Goal: Information Seeking & Learning: Learn about a topic

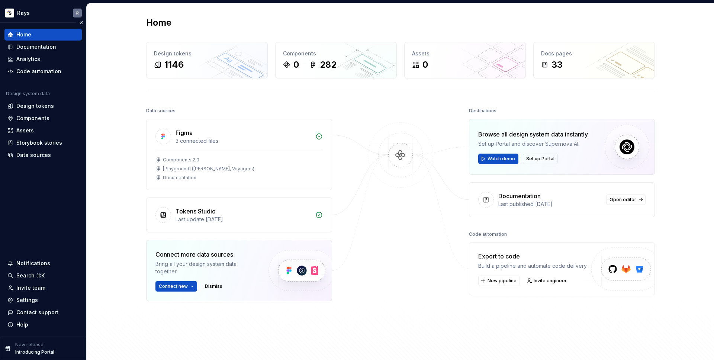
scroll to position [212, 0]
click at [38, 46] on div "Documentation" at bounding box center [36, 46] width 40 height 7
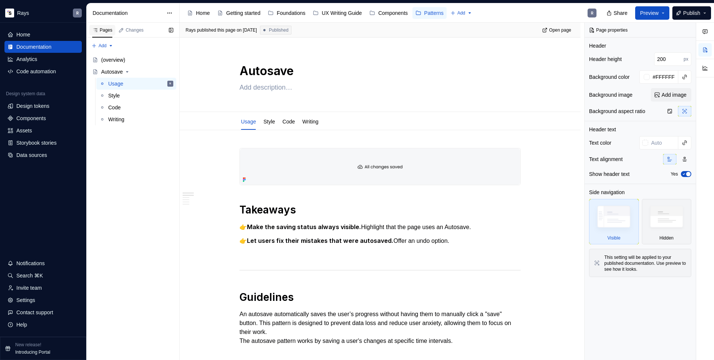
click at [110, 31] on div "Pages" at bounding box center [102, 30] width 20 height 6
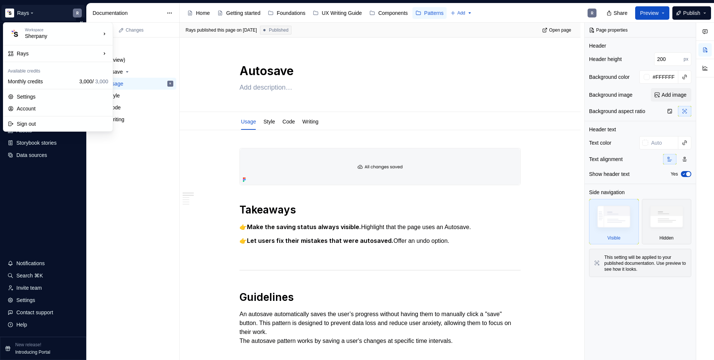
click at [79, 13] on html "Rays R Home Documentation Analytics Code automation Design system data Design t…" at bounding box center [357, 180] width 714 height 360
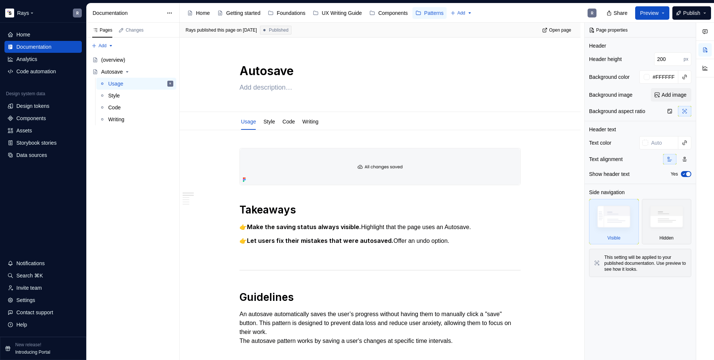
click at [70, 4] on html "Rays R Home Documentation Analytics Code automation Design system data Design t…" at bounding box center [357, 180] width 714 height 360
click at [129, 70] on icon "Page tree" at bounding box center [127, 72] width 6 height 6
click at [130, 71] on icon "Page tree" at bounding box center [127, 72] width 6 height 6
click at [128, 60] on div "(overview)" at bounding box center [137, 60] width 72 height 10
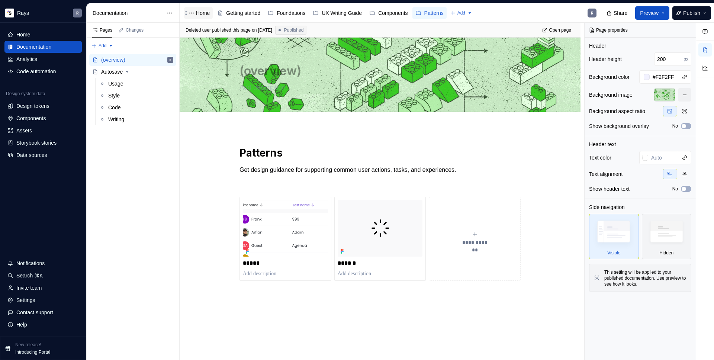
click at [199, 15] on div "Home" at bounding box center [203, 12] width 14 height 7
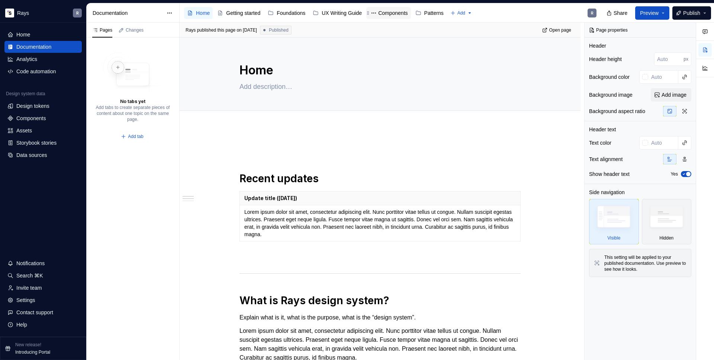
click at [406, 13] on div "Components" at bounding box center [392, 12] width 29 height 7
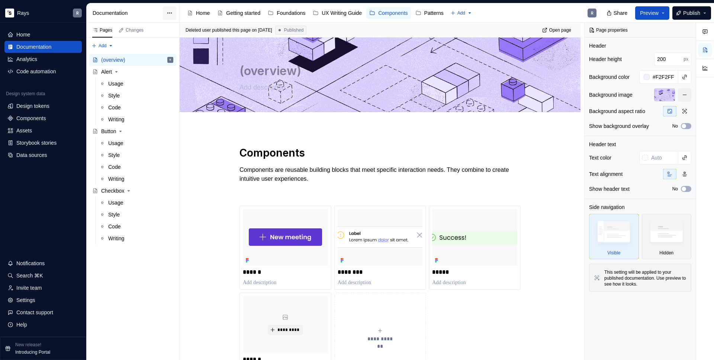
click at [167, 16] on html "Rays R Home Documentation Analytics Code automation Design system data Design t…" at bounding box center [357, 180] width 714 height 360
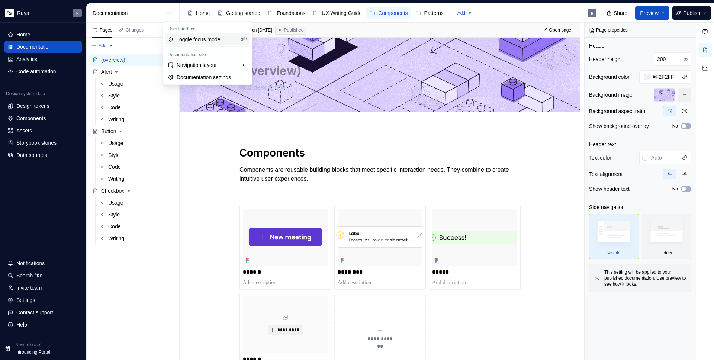
click at [206, 40] on div "Toggle focus mode" at bounding box center [207, 39] width 61 height 7
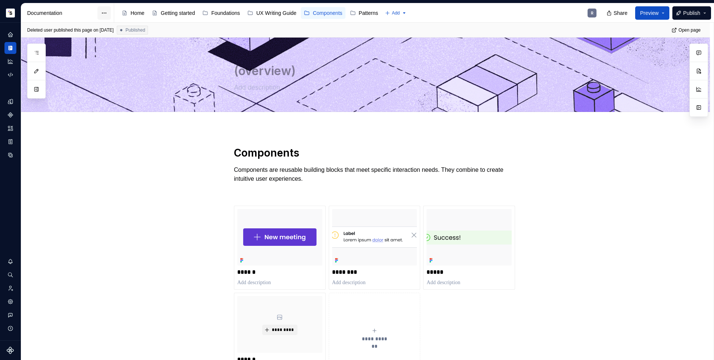
click at [103, 14] on html "Rays R Design system data Documentation Accessibility guide for tree Page tree.…" at bounding box center [357, 180] width 714 height 360
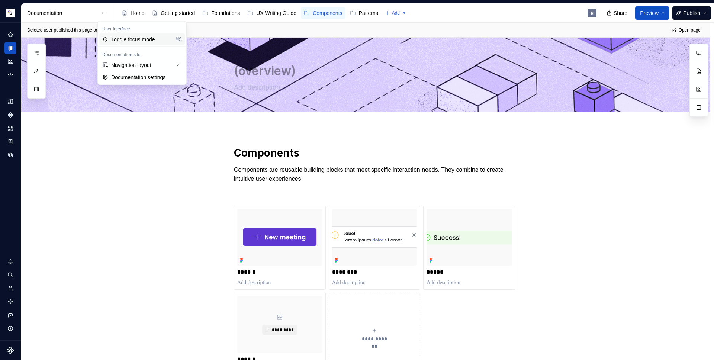
click at [132, 37] on div "Toggle focus mode" at bounding box center [141, 39] width 61 height 7
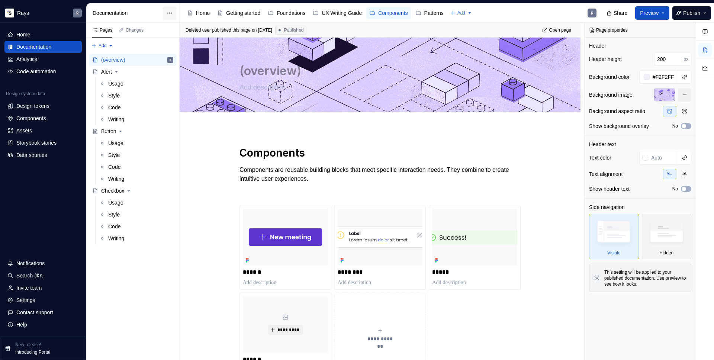
click at [164, 12] on html "Rays R Home Documentation Analytics Code automation Design system data Design t…" at bounding box center [357, 180] width 714 height 360
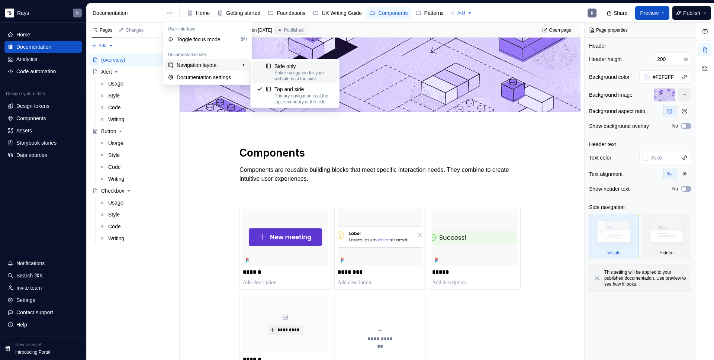
click at [281, 64] on div "Side only" at bounding box center [304, 66] width 59 height 7
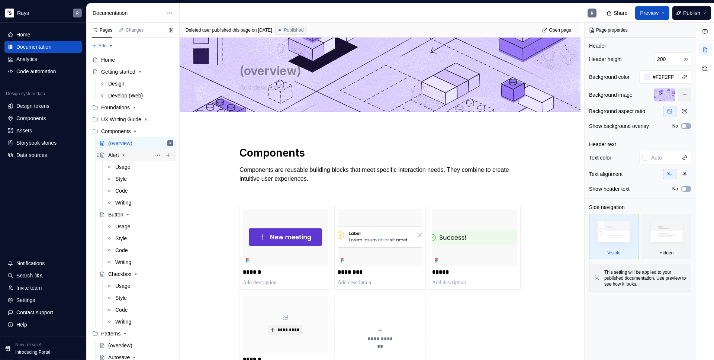
click at [126, 155] on icon "Page tree" at bounding box center [124, 155] width 6 height 6
click at [129, 167] on icon "Page tree" at bounding box center [128, 167] width 2 height 1
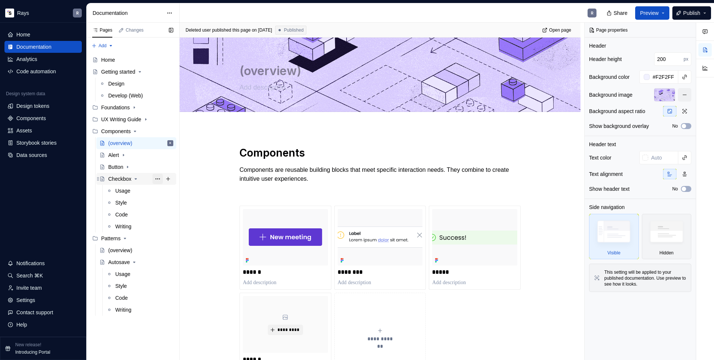
click at [155, 178] on button "Page tree" at bounding box center [158, 179] width 10 height 10
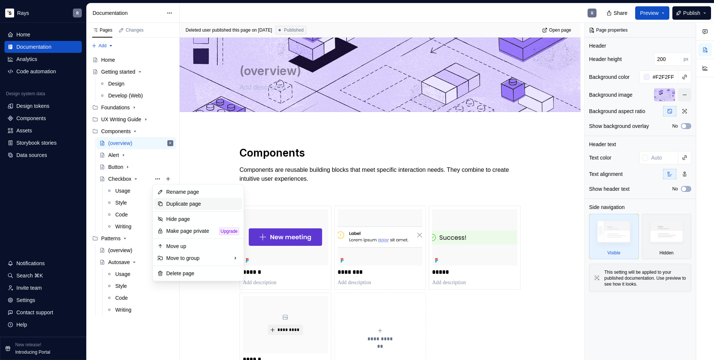
click at [173, 201] on div "Duplicate page" at bounding box center [202, 203] width 73 height 7
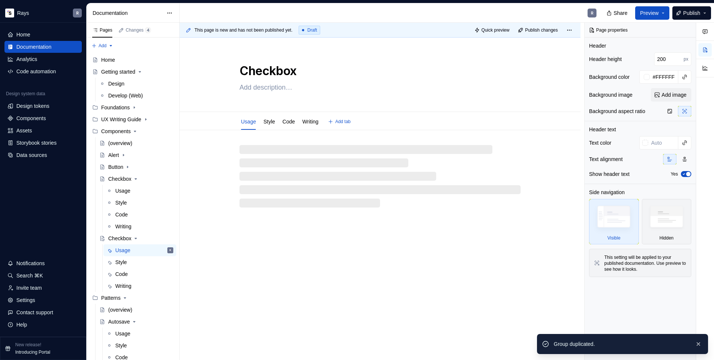
click at [273, 72] on textarea "Checkbox" at bounding box center [378, 71] width 281 height 18
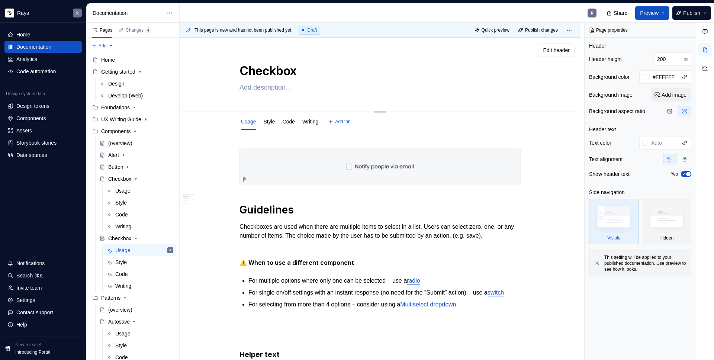
drag, startPoint x: 241, startPoint y: 67, endPoint x: 300, endPoint y: 71, distance: 58.2
click at [300, 71] on textarea "Checkbox" at bounding box center [378, 71] width 281 height 18
type textarea "*"
type textarea "T"
type textarea "*"
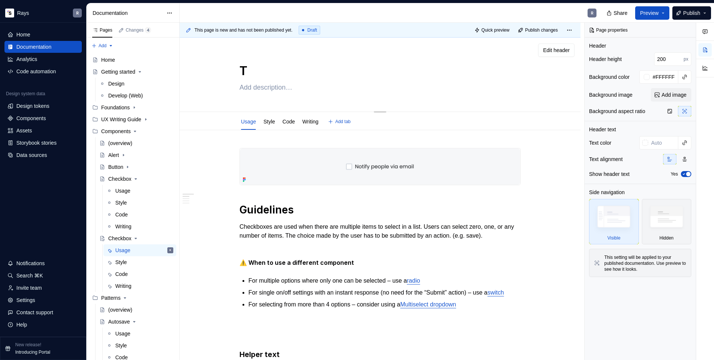
type textarea "To"
type textarea "*"
type textarea "Too"
type textarea "*"
type textarea "Tool"
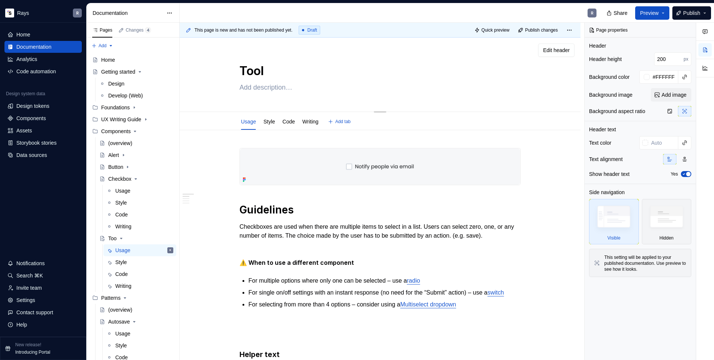
type textarea "*"
type textarea "Toolt"
type textarea "*"
type textarea "Toolti"
type textarea "*"
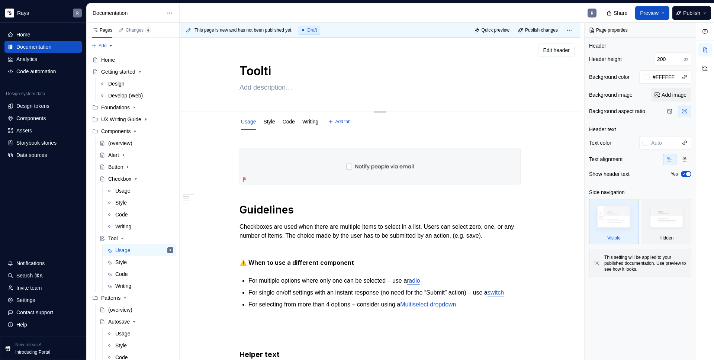
type textarea "Tooltip"
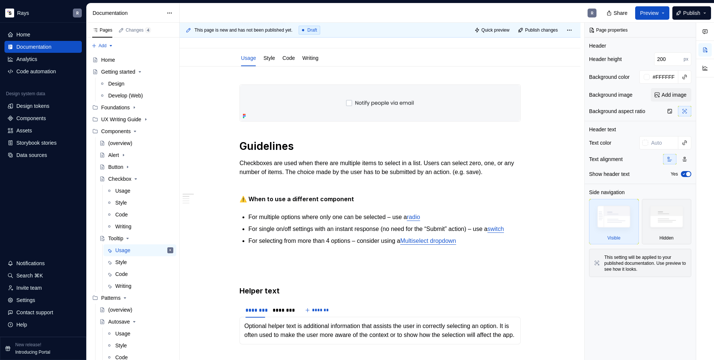
type textarea "*"
type textarea "Tooltip"
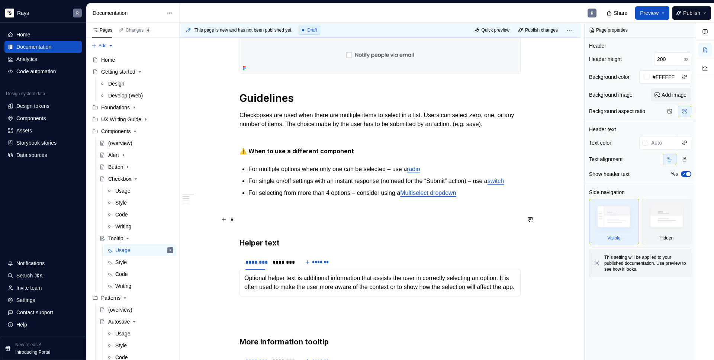
scroll to position [150, 0]
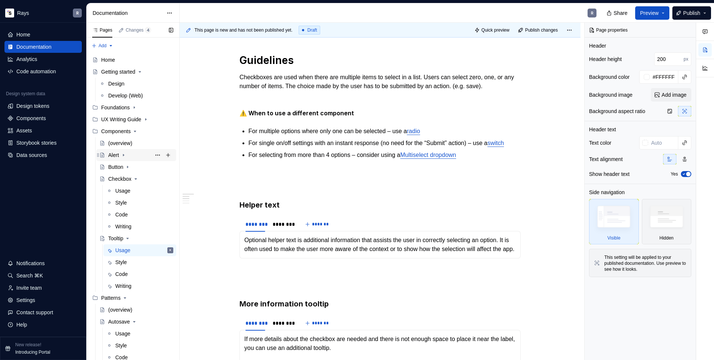
click at [111, 156] on div "Alert" at bounding box center [113, 154] width 11 height 7
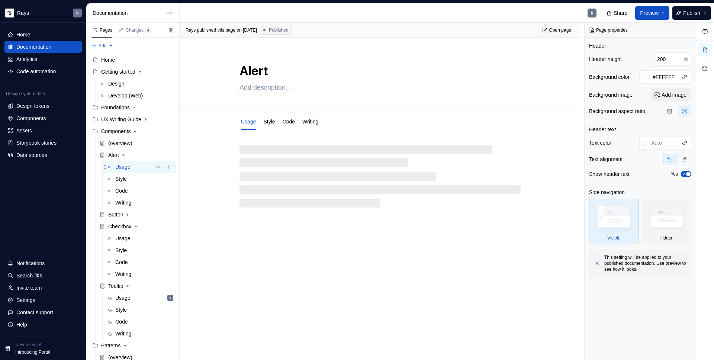
click at [116, 169] on div "Usage" at bounding box center [122, 166] width 15 height 7
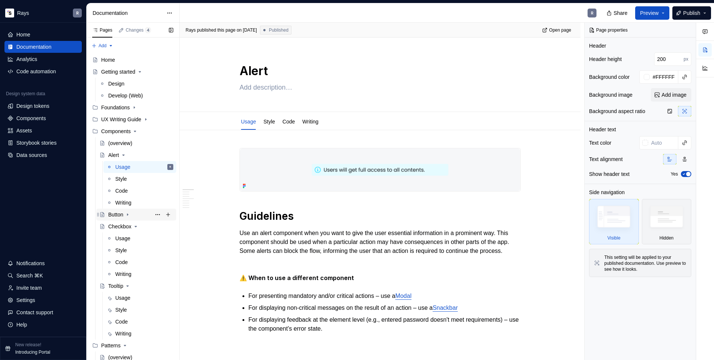
click at [116, 211] on div "Button" at bounding box center [115, 214] width 15 height 7
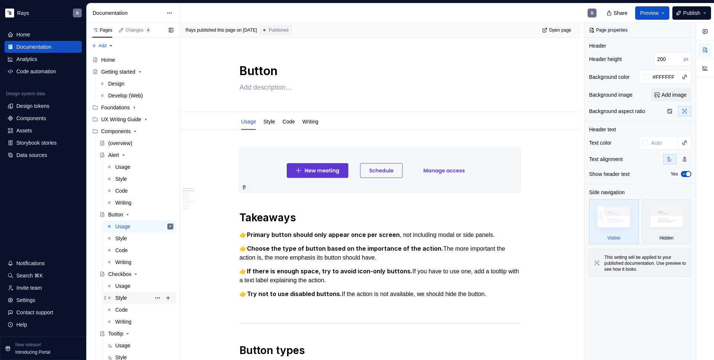
scroll to position [16, 0]
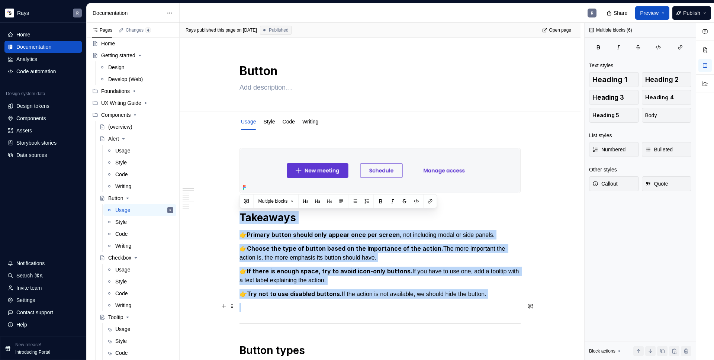
drag, startPoint x: 241, startPoint y: 217, endPoint x: 516, endPoint y: 305, distance: 289.7
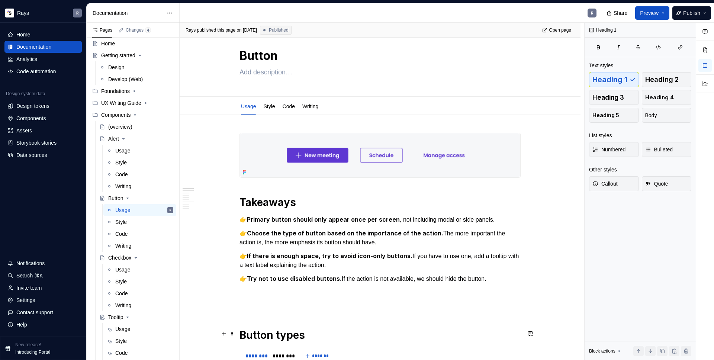
scroll to position [19, 0]
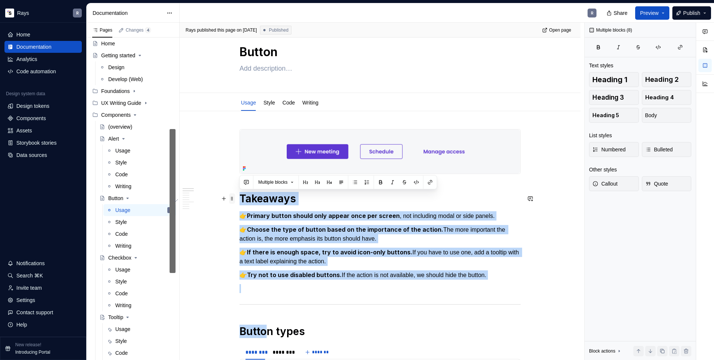
click at [233, 192] on html "Rays R Home Documentation Analytics Code automation Design system data Design t…" at bounding box center [357, 180] width 714 height 360
drag, startPoint x: 259, startPoint y: 218, endPoint x: 256, endPoint y: 208, distance: 10.8
click at [259, 218] on strong "Primary button should only appear once per screen" at bounding box center [323, 215] width 153 height 7
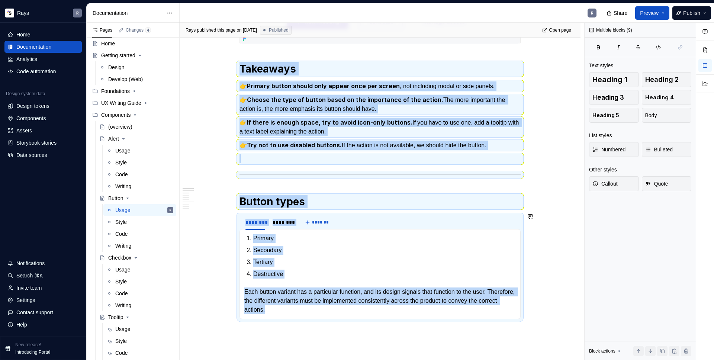
drag, startPoint x: 241, startPoint y: 197, endPoint x: 425, endPoint y: 316, distance: 219.4
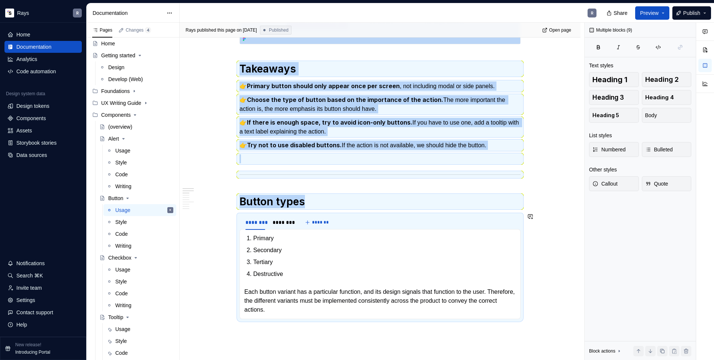
copy div "Takeaways 👉 Primary button should only appear once per screen , not including m…"
click at [122, 329] on div "Usage" at bounding box center [122, 329] width 15 height 7
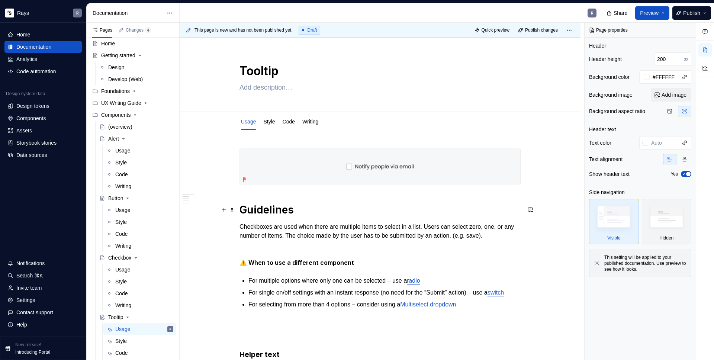
click at [243, 212] on h1 "Guidelines" at bounding box center [380, 209] width 281 height 13
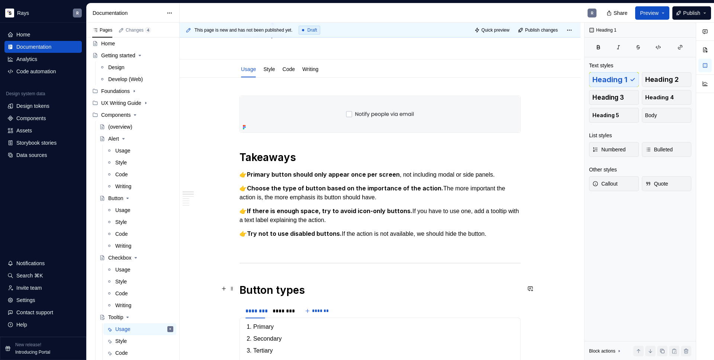
scroll to position [57, 0]
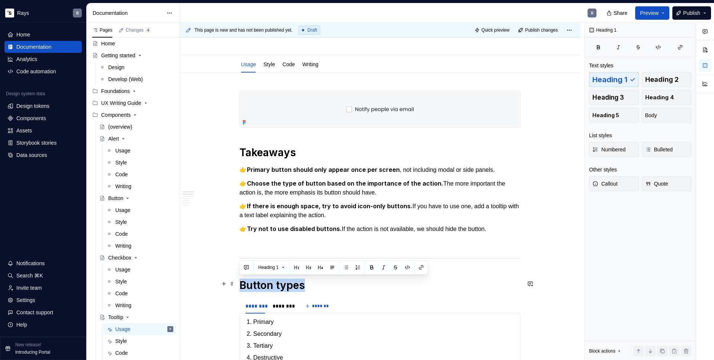
drag, startPoint x: 240, startPoint y: 283, endPoint x: 349, endPoint y: 279, distance: 109.8
click at [349, 279] on h1 "Button types" at bounding box center [380, 285] width 281 height 13
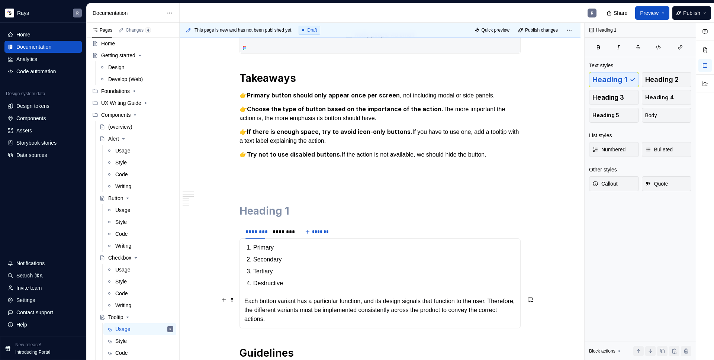
scroll to position [170, 0]
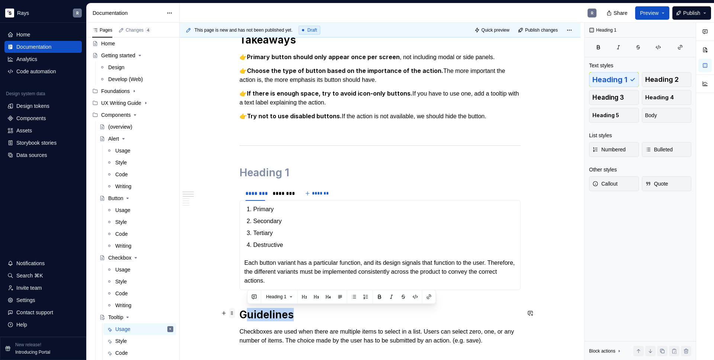
drag, startPoint x: 294, startPoint y: 314, endPoint x: 230, endPoint y: 313, distance: 63.3
drag, startPoint x: 241, startPoint y: 314, endPoint x: 293, endPoint y: 315, distance: 51.4
click at [293, 315] on h1 "Guidelines" at bounding box center [380, 314] width 281 height 13
copy h1 "Guidelines"
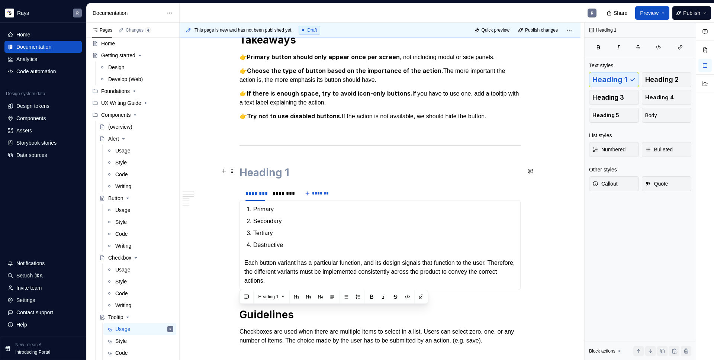
click at [266, 174] on h1 "To enrich screen reader interactions, please activate Accessibility in Grammarl…" at bounding box center [380, 172] width 281 height 13
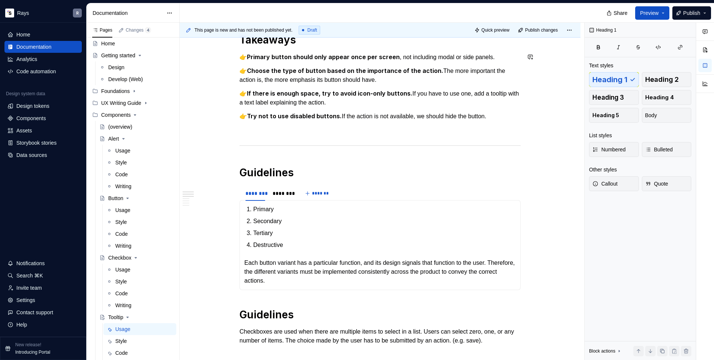
type textarea "*"
